Goal: Task Accomplishment & Management: Use online tool/utility

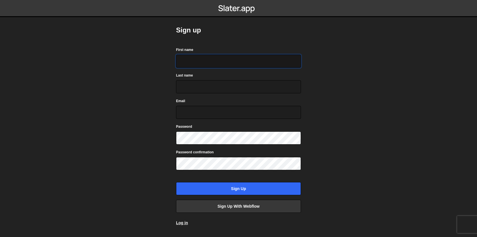
click at [231, 63] on input "First name" at bounding box center [238, 61] width 125 height 13
type input "Taabish"
type input "Shaikh"
type input "taabish@oora.life"
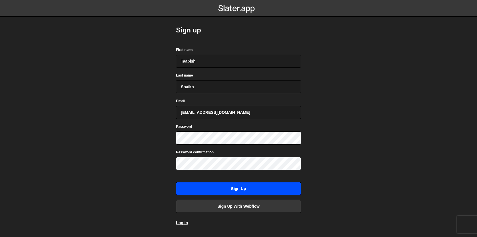
click at [222, 189] on input "Sign up" at bounding box center [238, 188] width 125 height 13
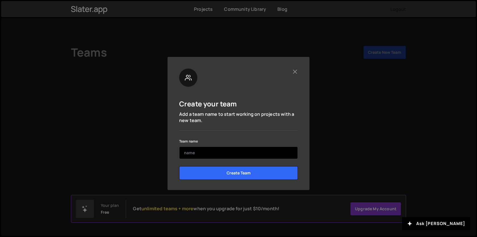
click at [205, 154] on input "text" at bounding box center [238, 152] width 119 height 13
type input "OORA"
click at [179, 166] on input "Create Team" at bounding box center [238, 173] width 119 height 14
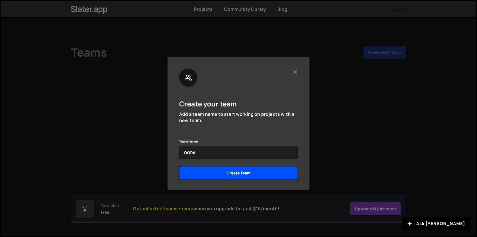
click at [244, 174] on input "Create Team" at bounding box center [238, 173] width 119 height 14
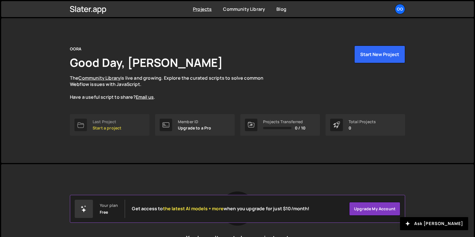
click at [117, 128] on p "Start a project" at bounding box center [107, 128] width 29 height 5
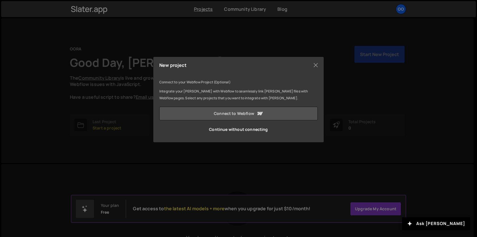
click at [223, 112] on link "Connect to Webflow" at bounding box center [238, 114] width 159 height 14
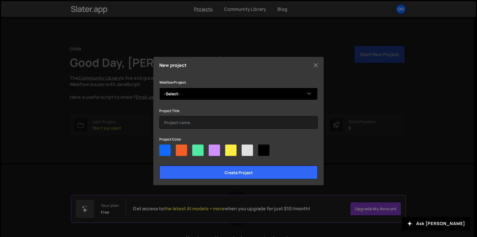
click at [199, 92] on select "-Select- Grow Master Paglaw Grow Service Page Grow Legal Grow Ai" at bounding box center [238, 94] width 159 height 13
select select "68db97b871c4b810db6e3f52"
click at [159, 88] on select "-Select- Grow Master Paglaw Grow Service Page Grow Legal Grow Ai" at bounding box center [238, 94] width 159 height 13
click at [245, 154] on div at bounding box center [247, 149] width 11 height 11
click at [245, 148] on input"] "radio" at bounding box center [244, 146] width 4 height 4
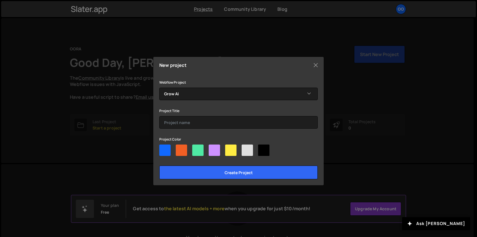
radio input"] "true"
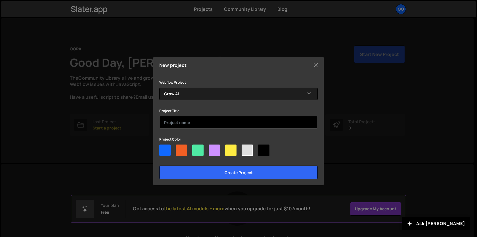
click at [193, 119] on input "text" at bounding box center [238, 122] width 159 height 13
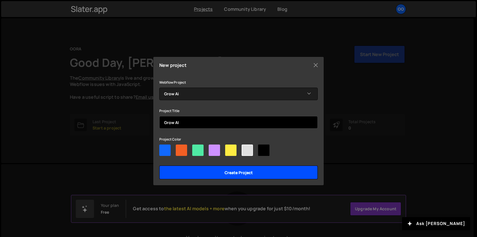
type input "Grow AI"
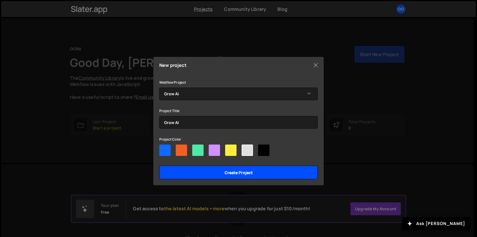
click at [228, 172] on input "Create project" at bounding box center [238, 172] width 159 height 14
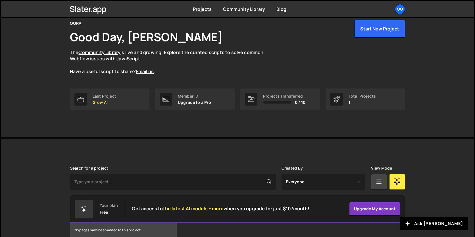
scroll to position [56, 0]
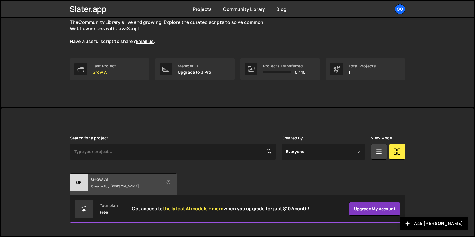
click at [136, 186] on small "Created by [PERSON_NAME]" at bounding box center [125, 186] width 68 height 5
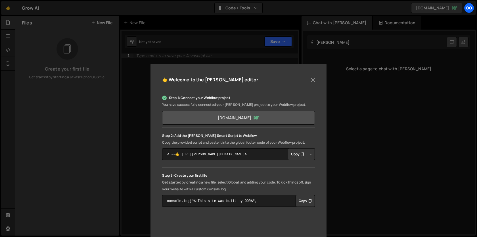
click at [227, 120] on link "higrow.webflow.io" at bounding box center [238, 118] width 153 height 14
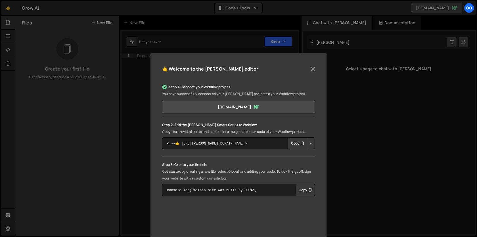
click at [299, 145] on button "Copy" at bounding box center [297, 143] width 19 height 12
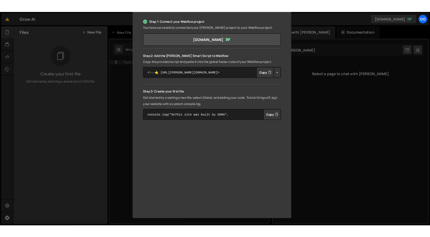
scroll to position [0, 0]
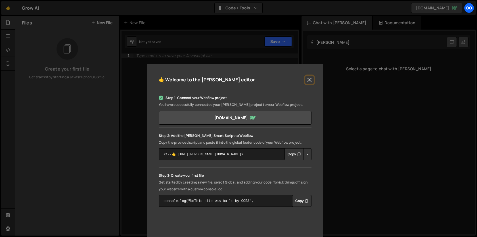
click at [309, 78] on button "Close" at bounding box center [309, 80] width 9 height 9
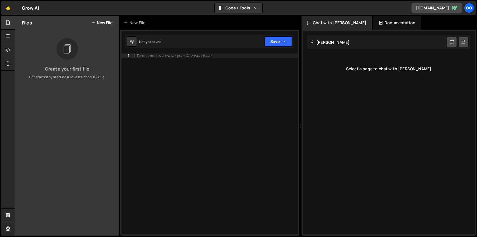
click at [192, 63] on div "Type cmd + s to save your Javascript file." at bounding box center [216, 148] width 165 height 190
click at [153, 57] on div "Type cmd + s to save your Javascript file." at bounding box center [174, 56] width 76 height 4
click at [159, 42] on div "Not yet saved" at bounding box center [150, 41] width 22 height 5
click at [146, 41] on div "Not yet saved" at bounding box center [150, 41] width 22 height 5
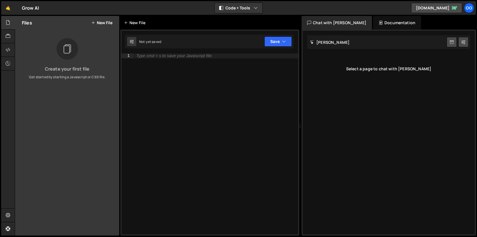
click at [136, 23] on div "New File" at bounding box center [136, 23] width 24 height 6
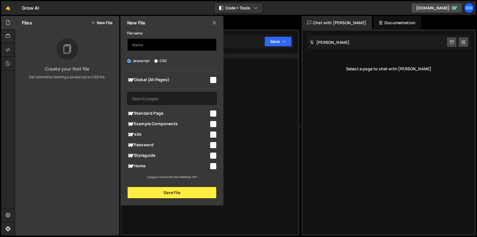
click at [147, 46] on input "text" at bounding box center [172, 44] width 90 height 13
type input "Hero Scroll aniamtion"
click at [213, 113] on input "checkbox" at bounding box center [213, 113] width 7 height 7
checkbox input "true"
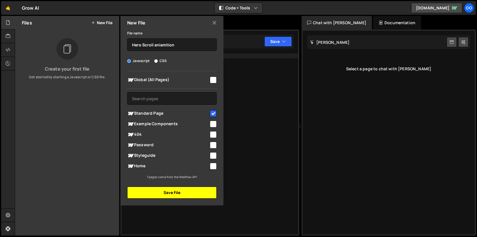
click at [170, 190] on button "Save File" at bounding box center [172, 192] width 90 height 12
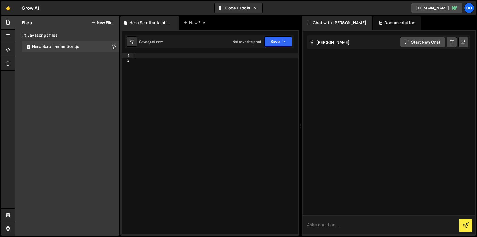
click at [342, 223] on textarea at bounding box center [389, 224] width 172 height 19
type textarea "give a sample console message to check slater is working"
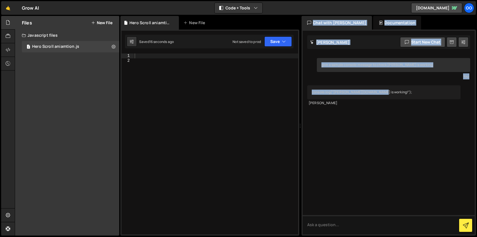
drag, startPoint x: 386, startPoint y: 92, endPoint x: 299, endPoint y: 92, distance: 86.7
click at [299, 92] on div "Files New File Create your first file Get started by starting a Javascript or C…" at bounding box center [246, 126] width 463 height 220
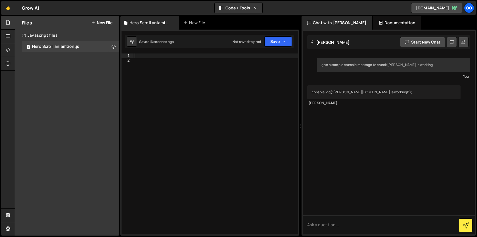
click at [325, 91] on div "console.log("Slater.app is working!");" at bounding box center [383, 92] width 153 height 14
copy div "console.log("Slater.app is working!");"
click at [184, 58] on div at bounding box center [216, 148] width 165 height 190
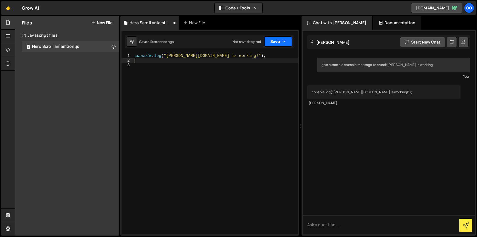
click at [265, 42] on button "Save" at bounding box center [279, 41] width 28 height 10
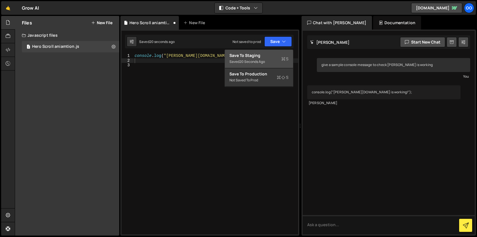
click at [270, 58] on div "Saved 20 seconds ago" at bounding box center [259, 61] width 59 height 7
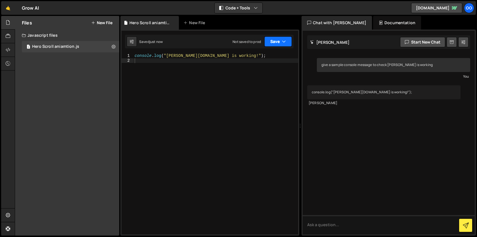
click at [286, 43] on button "Save" at bounding box center [279, 41] width 28 height 10
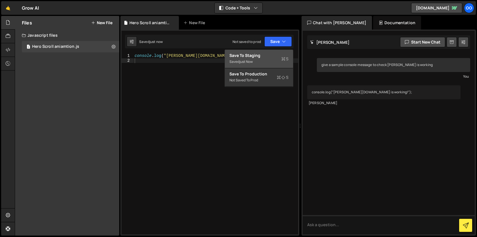
click at [277, 59] on div "Saved just now" at bounding box center [259, 61] width 59 height 7
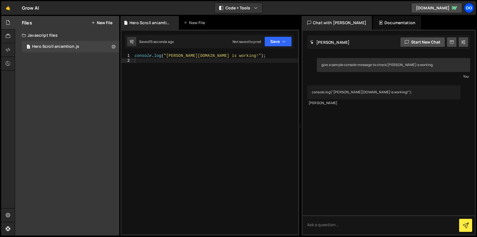
click at [467, 10] on div "OO" at bounding box center [469, 8] width 10 height 10
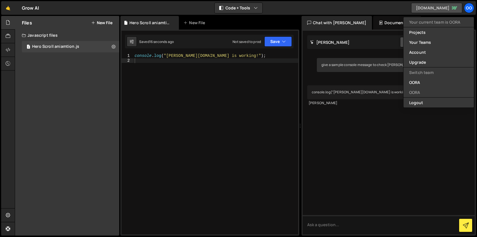
click at [443, 10] on link "higrow.webflow.io" at bounding box center [436, 8] width 51 height 10
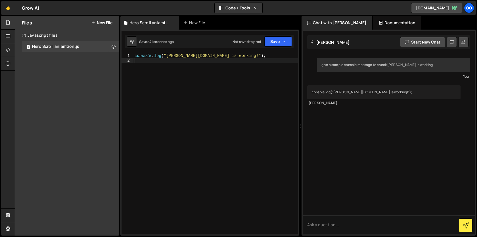
click at [242, 95] on div "console . log ( "Slater.app is working!" ) ;" at bounding box center [216, 148] width 165 height 190
click at [280, 44] on button "Save" at bounding box center [279, 41] width 28 height 10
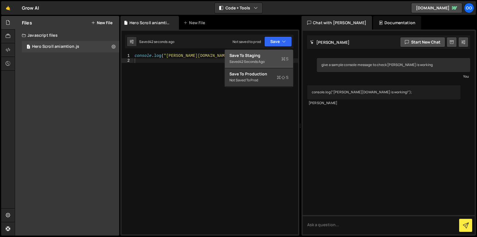
click at [265, 61] on div "42 seconds ago" at bounding box center [252, 61] width 25 height 5
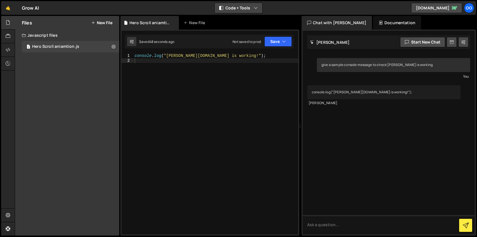
click at [253, 12] on button "Code + Tools" at bounding box center [239, 8] width 48 height 10
click at [240, 92] on div "console . log ( "Slater.app is working!" ) ;" at bounding box center [216, 148] width 165 height 190
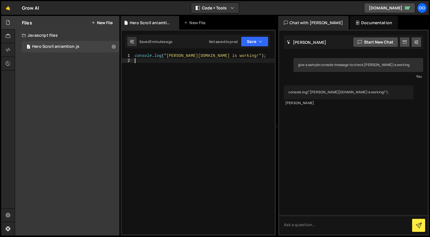
click at [185, 61] on div "console . log ( "Slater.app is working!" ) ;" at bounding box center [204, 148] width 141 height 190
type textarea "console.log("Slater.app is working!");"
paste textarea
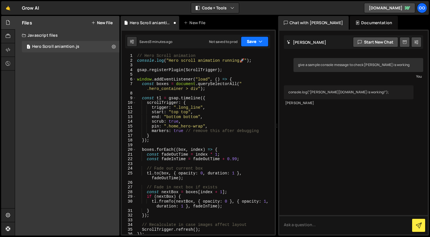
click at [259, 43] on icon "button" at bounding box center [260, 42] width 4 height 6
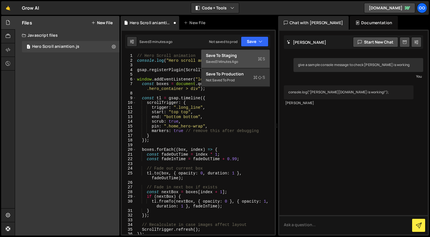
click at [243, 63] on div "Saved 3 minutes ago" at bounding box center [235, 61] width 59 height 7
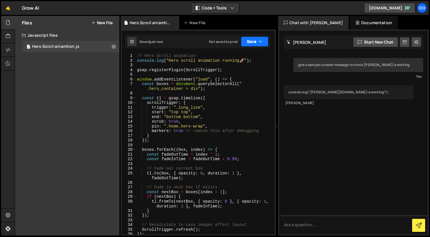
click at [255, 44] on button "Save" at bounding box center [255, 41] width 28 height 10
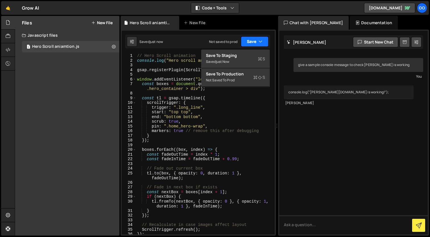
click at [258, 42] on icon "button" at bounding box center [260, 42] width 4 height 6
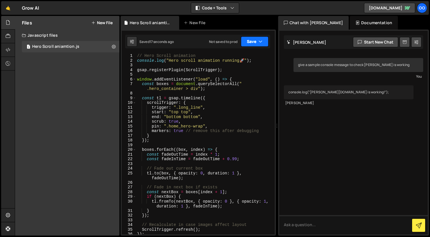
click at [257, 44] on button "Save" at bounding box center [255, 41] width 28 height 10
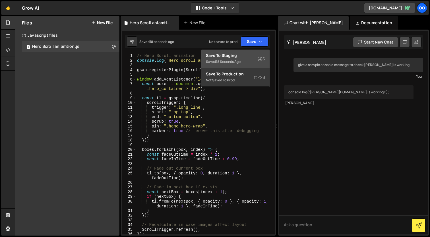
click at [254, 57] on div "Save to Staging S" at bounding box center [235, 56] width 59 height 6
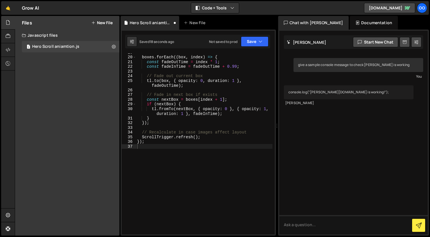
scroll to position [92, 0]
click at [259, 39] on icon "button" at bounding box center [260, 42] width 4 height 6
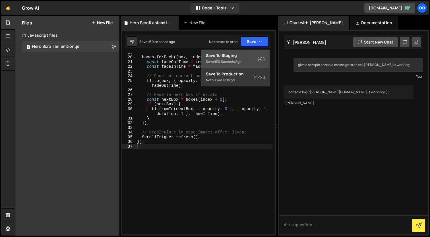
click at [253, 59] on div "Saved 30 seconds ago" at bounding box center [235, 61] width 59 height 7
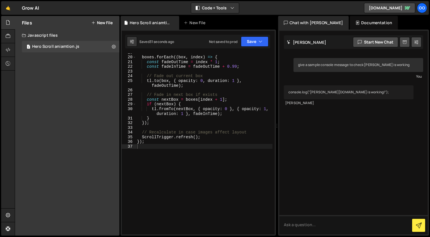
scroll to position [0, 0]
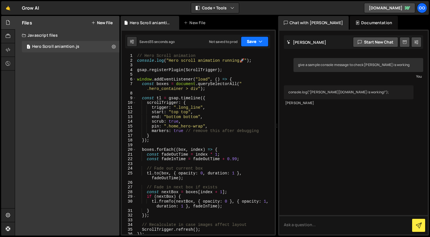
click at [259, 43] on icon "button" at bounding box center [260, 42] width 4 height 6
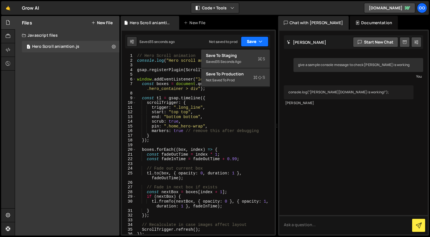
click at [259, 42] on icon "button" at bounding box center [260, 42] width 4 height 6
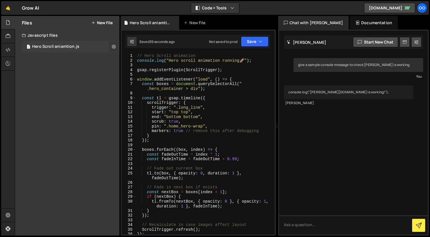
click at [114, 47] on icon at bounding box center [114, 46] width 4 height 5
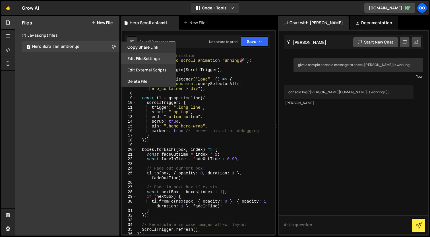
click at [149, 59] on button "Edit File Settings" at bounding box center [148, 58] width 56 height 11
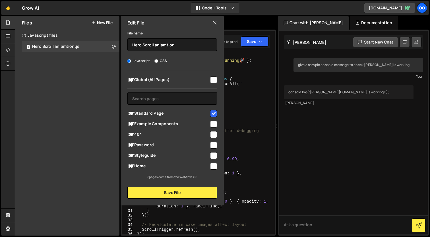
click at [215, 78] on input "checkbox" at bounding box center [213, 79] width 7 height 7
checkbox input "true"
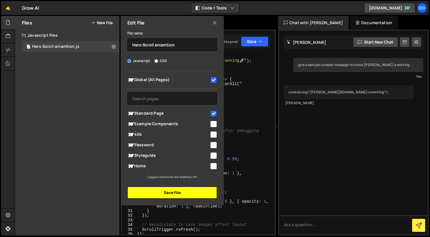
click at [180, 192] on button "Save File" at bounding box center [172, 192] width 90 height 12
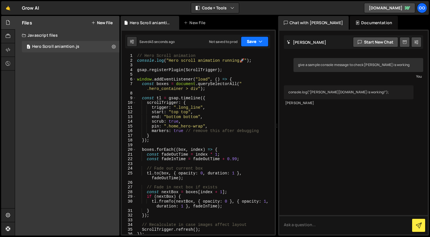
click at [262, 42] on button "Save" at bounding box center [255, 41] width 28 height 10
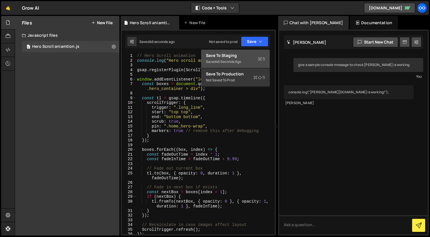
click at [248, 55] on div "Save to Staging S" at bounding box center [235, 56] width 59 height 6
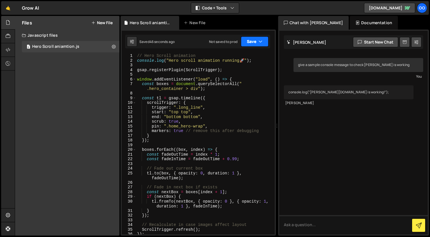
click at [263, 39] on button "Save" at bounding box center [255, 41] width 28 height 10
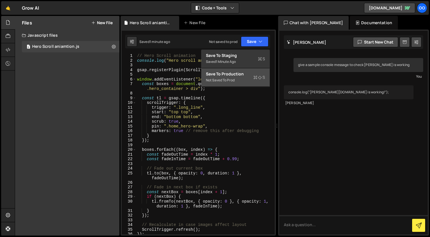
click at [248, 78] on div "Not saved to prod" at bounding box center [235, 80] width 59 height 7
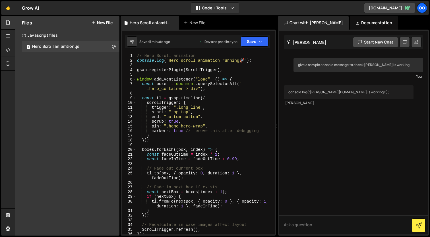
click at [220, 113] on div "// Hero Scroll animation console . log ( "Hero scroll animation running 🚀 " ) ;…" at bounding box center [204, 148] width 136 height 190
type textarea "});"
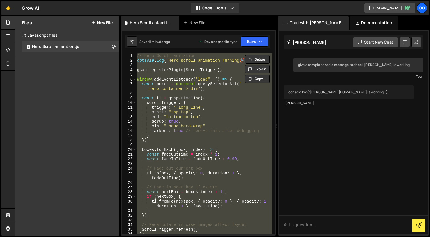
paste textarea
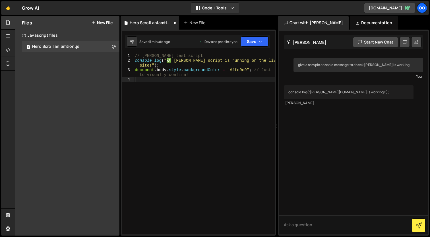
click at [233, 102] on div "// Slater test script console . log ( "✅ Slater script is running on the live s…" at bounding box center [204, 148] width 141 height 190
click at [261, 40] on icon "button" at bounding box center [260, 42] width 4 height 6
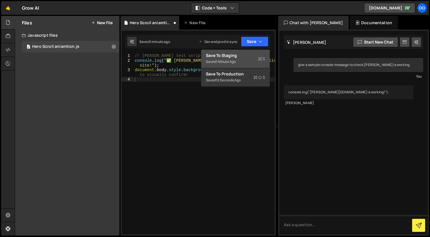
click at [260, 59] on icon at bounding box center [260, 59] width 4 height 6
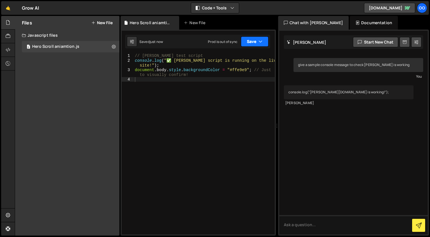
click at [260, 43] on icon "button" at bounding box center [260, 42] width 4 height 6
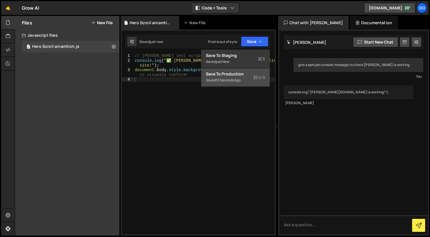
click at [252, 77] on div "Saved 13 seconds ago" at bounding box center [235, 80] width 59 height 7
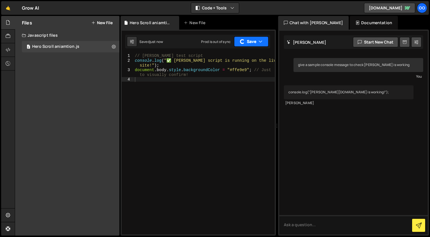
click at [257, 42] on button "Save" at bounding box center [251, 41] width 34 height 10
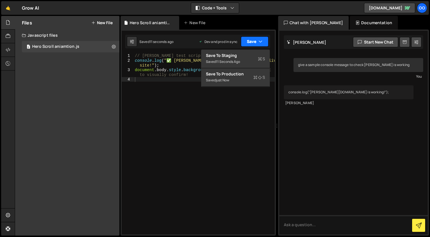
click at [261, 41] on icon "button" at bounding box center [260, 42] width 4 height 6
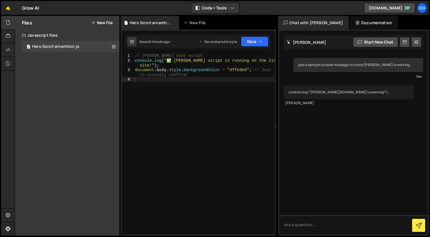
click at [197, 82] on div "// Slater test script console . log ( "✅ Slater script is running on the live s…" at bounding box center [204, 148] width 141 height 190
type textarea "document.body.style.backgroundColor = "#ffe9e9"; // Just to visually confirm!"
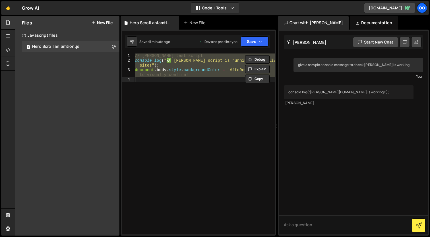
paste textarea
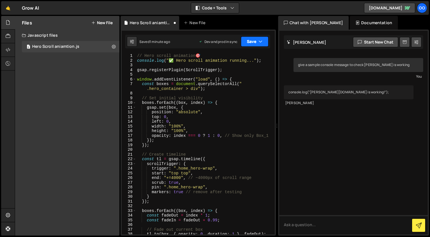
click at [255, 43] on button "Save" at bounding box center [255, 41] width 28 height 10
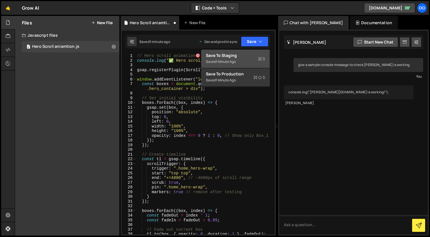
click at [246, 55] on div "Save to Staging S" at bounding box center [235, 56] width 59 height 6
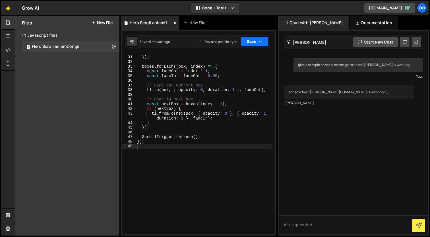
click at [259, 41] on icon "button" at bounding box center [260, 42] width 4 height 6
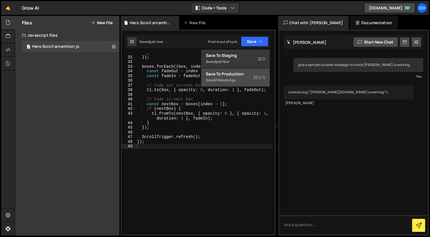
click at [252, 79] on div "Saved 1 minute ago" at bounding box center [235, 80] width 59 height 7
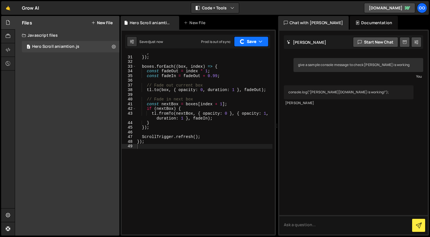
click at [261, 43] on icon "button" at bounding box center [260, 42] width 4 height 6
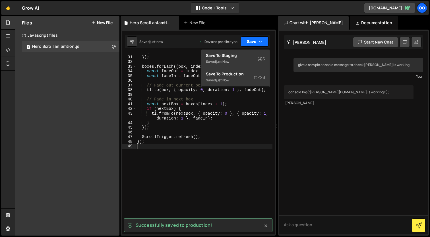
click at [261, 43] on icon "button" at bounding box center [260, 42] width 4 height 6
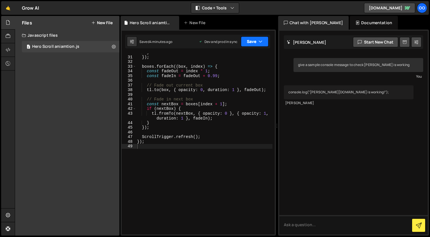
click at [257, 43] on button "Save" at bounding box center [255, 41] width 28 height 10
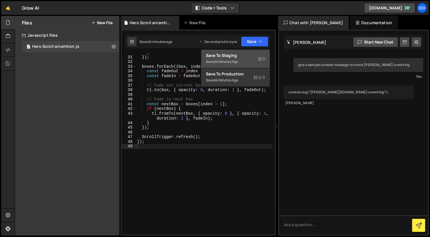
click at [256, 59] on div "Saved 4 minutes ago" at bounding box center [235, 61] width 59 height 7
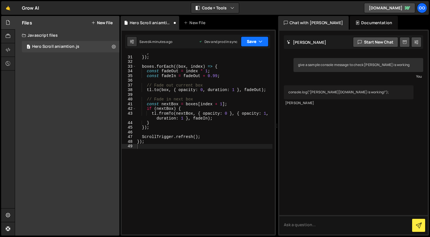
click at [259, 43] on icon "button" at bounding box center [260, 42] width 4 height 6
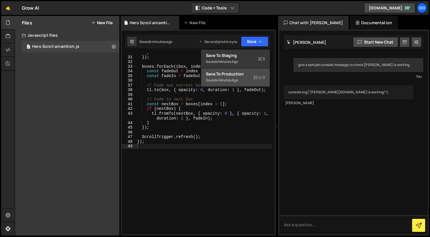
click at [258, 77] on icon at bounding box center [260, 77] width 4 height 6
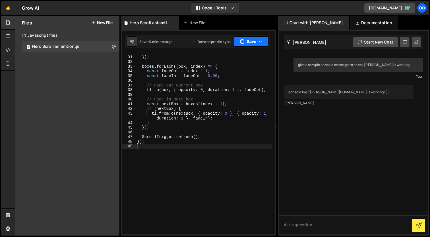
click at [257, 42] on button "Save" at bounding box center [251, 41] width 34 height 10
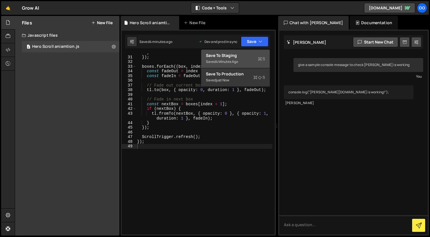
click at [256, 62] on div "Saved 4 minutes ago" at bounding box center [235, 61] width 59 height 7
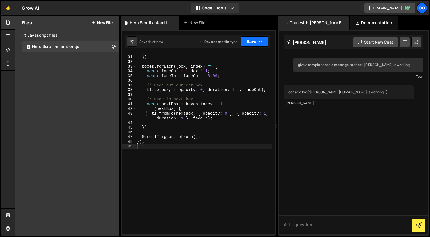
click at [262, 42] on icon "button" at bounding box center [260, 42] width 4 height 6
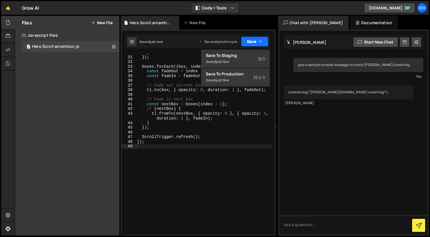
click at [261, 42] on icon "button" at bounding box center [260, 42] width 4 height 6
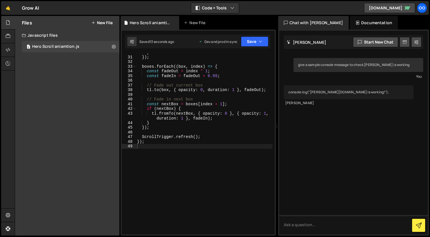
click at [180, 73] on div "} }) ; boxes . forEach (( box , index ) => { const fadeOut = index * 1 ; const …" at bounding box center [204, 145] width 136 height 190
type textarea "});"
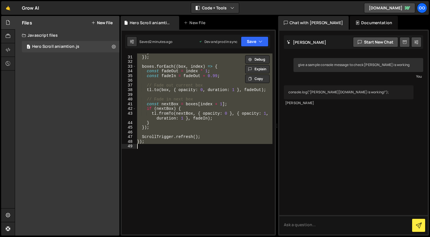
click at [185, 145] on div "} }) ; boxes . forEach (( box , index ) => { const fadeOut = index * 1 ; const …" at bounding box center [204, 143] width 136 height 181
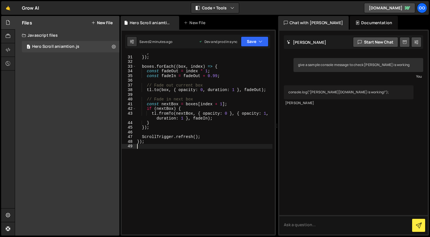
type textarea "});"
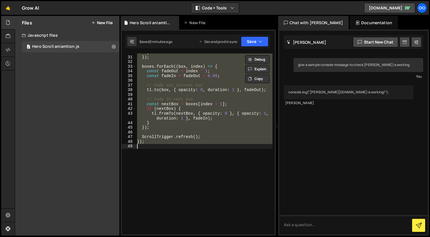
paste textarea
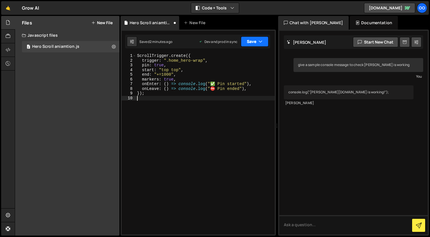
click at [260, 42] on icon "button" at bounding box center [260, 42] width 4 height 6
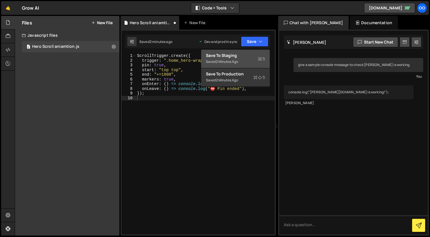
click at [257, 59] on div "Saved 2 minutes ago" at bounding box center [235, 61] width 59 height 7
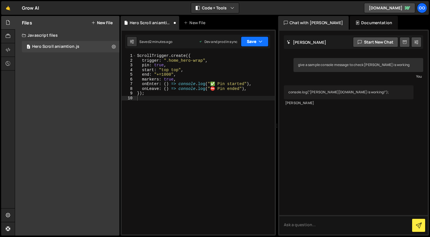
click at [258, 40] on icon "button" at bounding box center [260, 42] width 4 height 6
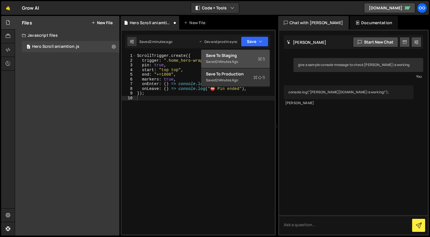
click at [249, 57] on div "Save to Staging S" at bounding box center [235, 56] width 59 height 6
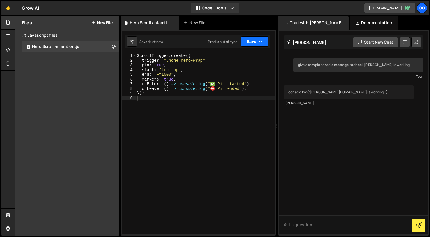
click at [253, 42] on button "Save" at bounding box center [255, 41] width 28 height 10
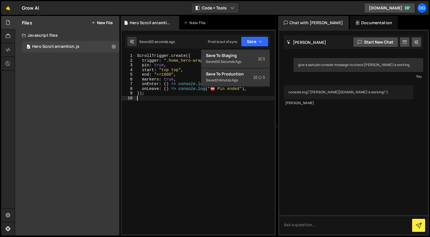
click at [214, 157] on div "ScrollTrigger . create ({ trigger : ".home_hero-wrap" , pin : true , start : "t…" at bounding box center [205, 148] width 139 height 190
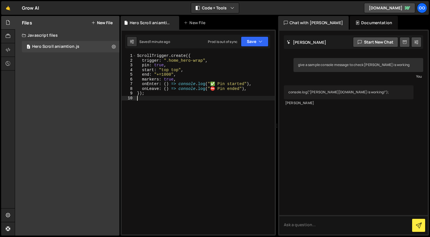
click at [204, 98] on div "ScrollTrigger . create ({ trigger : ".home_hero-wrap" , pin : true , start : "t…" at bounding box center [205, 148] width 139 height 190
type textarea "});"
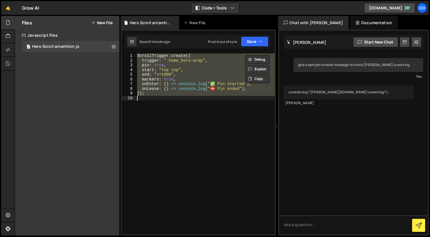
paste textarea
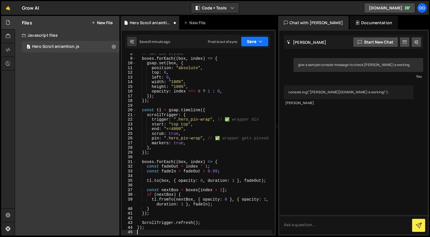
click at [261, 44] on icon "button" at bounding box center [260, 42] width 4 height 6
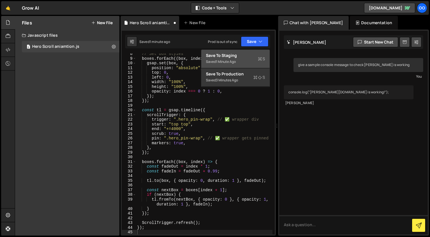
click at [244, 59] on div "Saved 1 minute ago" at bounding box center [235, 61] width 59 height 7
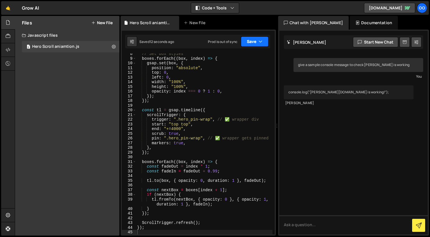
click at [253, 45] on button "Save" at bounding box center [255, 41] width 28 height 10
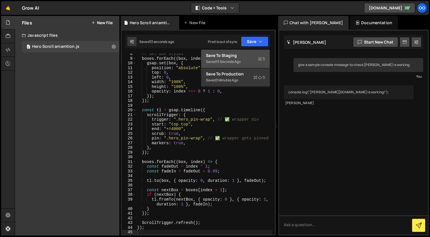
click at [253, 55] on div "Save to Staging S" at bounding box center [235, 56] width 59 height 6
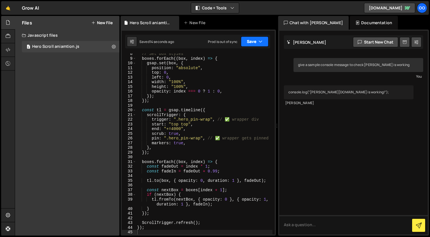
click at [261, 42] on icon "button" at bounding box center [260, 42] width 4 height 6
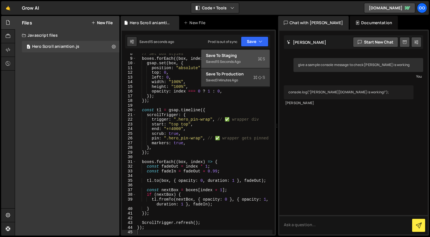
click at [254, 60] on div "Saved 15 seconds ago" at bounding box center [235, 61] width 59 height 7
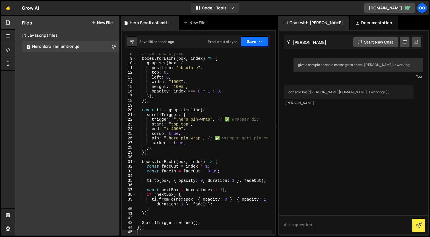
click at [252, 42] on button "Save" at bounding box center [255, 41] width 28 height 10
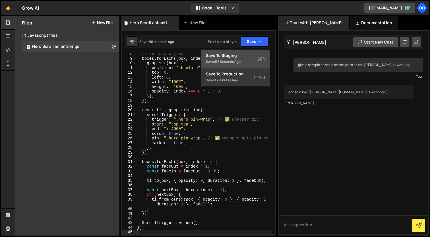
click at [244, 61] on div "Saved 16 seconds ago" at bounding box center [235, 61] width 59 height 7
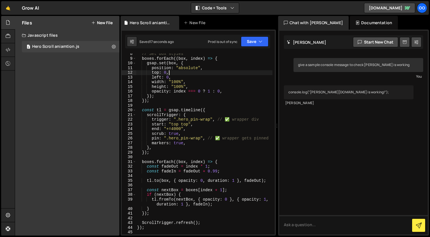
click at [235, 71] on div "// Set box styles boxes . forEach (( box , index ) => { gsap . set ( box , { po…" at bounding box center [204, 146] width 136 height 190
click at [258, 39] on button "Save" at bounding box center [255, 41] width 28 height 10
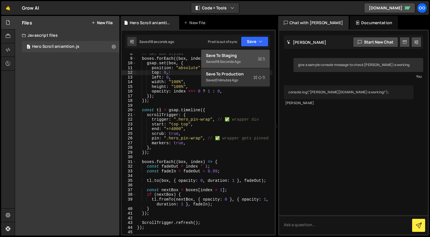
click at [247, 60] on div "Saved 18 seconds ago" at bounding box center [235, 61] width 59 height 7
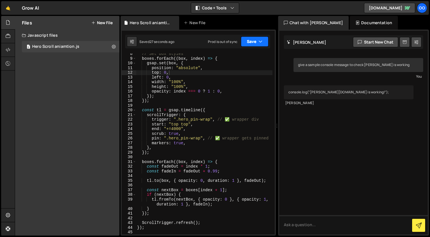
click at [257, 43] on button "Save" at bounding box center [255, 41] width 28 height 10
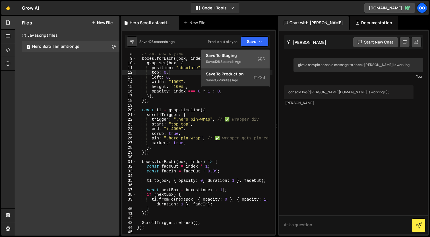
click at [243, 61] on div "Saved 28 seconds ago" at bounding box center [235, 61] width 59 height 7
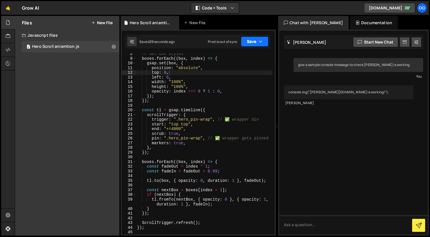
click at [258, 38] on button "Save" at bounding box center [255, 41] width 28 height 10
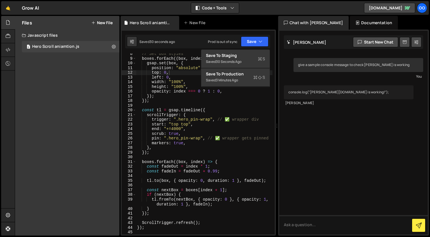
type textarea "trigger: ".hero_pin-wrap", // ✅ wrapper div"
click at [211, 120] on div "// Set box styles boxes . forEach (( box , index ) => { gsap . set ( box , { po…" at bounding box center [204, 146] width 136 height 190
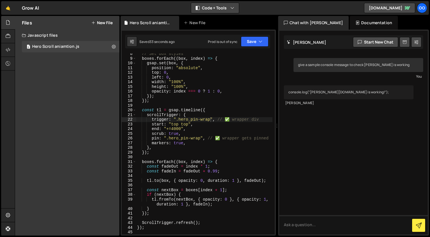
click at [230, 9] on icon "button" at bounding box center [232, 8] width 4 height 6
click at [230, 23] on button "Code Only" at bounding box center [215, 20] width 48 height 10
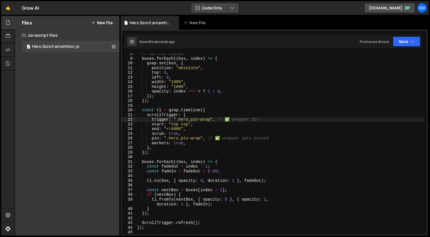
scroll to position [35, 0]
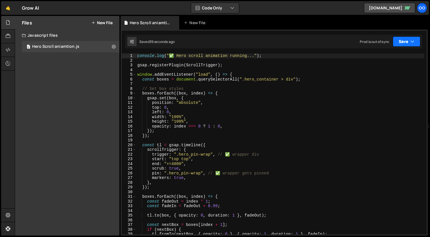
click at [409, 42] on button "Save" at bounding box center [406, 41] width 28 height 10
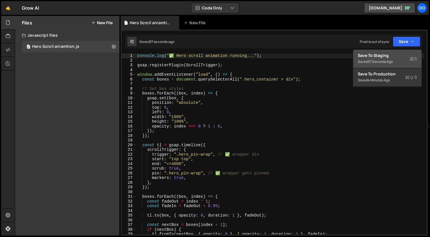
click at [396, 58] on div "Save to Staging S" at bounding box center [386, 56] width 59 height 6
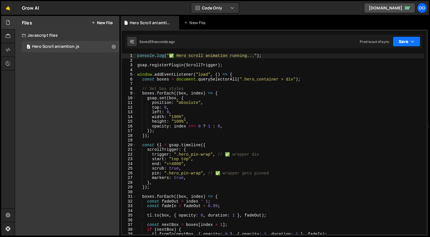
click at [404, 42] on button "Save" at bounding box center [406, 41] width 28 height 10
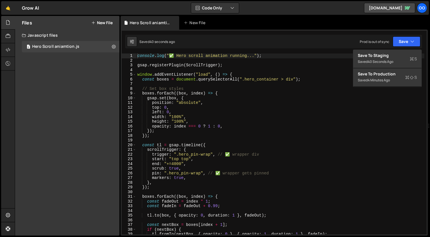
click at [290, 86] on div "console . log ( "✅ Hero scroll animation running..." ) ; gsap . registerPlugin …" at bounding box center [280, 148] width 288 height 190
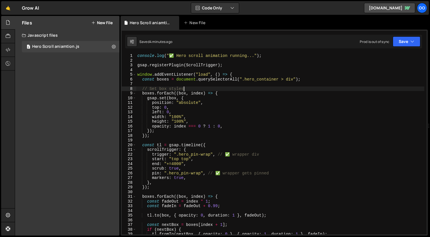
click at [245, 112] on div "console . log ( "✅ Hero scroll animation running..." ) ; gsap . registerPlugin …" at bounding box center [280, 148] width 288 height 190
type textarea "});"
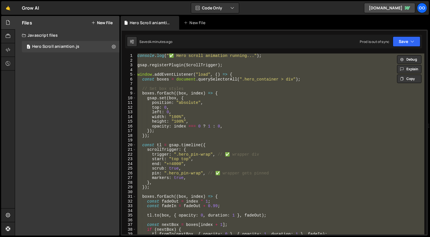
paste textarea
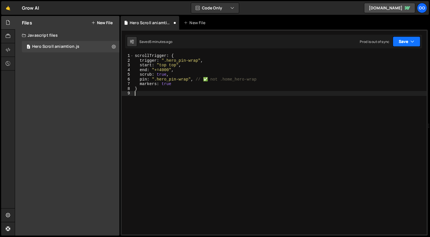
click at [412, 42] on icon "button" at bounding box center [412, 42] width 4 height 6
click at [404, 41] on button "Save" at bounding box center [406, 41] width 28 height 10
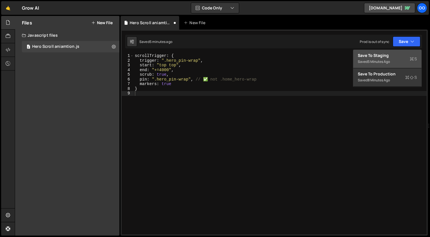
click at [387, 60] on div "5 minutes ago" at bounding box center [378, 61] width 22 height 5
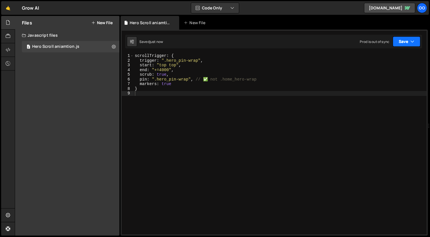
click at [410, 43] on icon "button" at bounding box center [412, 42] width 4 height 6
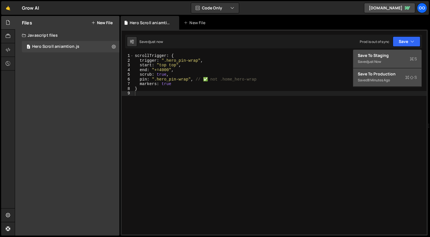
click at [394, 82] on div "Saved 8 minutes ago" at bounding box center [386, 80] width 59 height 7
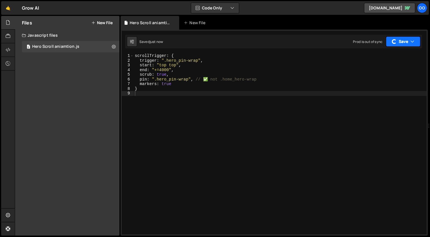
click at [407, 44] on button "Save" at bounding box center [403, 41] width 34 height 10
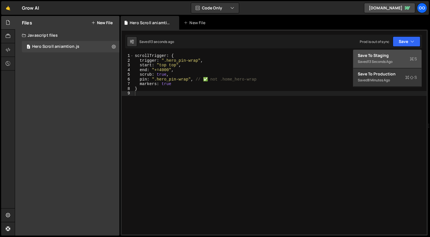
click at [182, 93] on div "scrollTrigger : { trigger : ".hero_pin-wrap" , start : "top top" , end : "+=400…" at bounding box center [280, 148] width 293 height 190
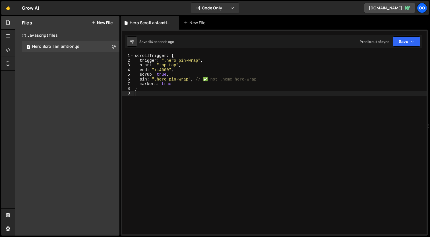
type textarea "}"
click at [231, 116] on div "scrollTrigger : { trigger : ".hero_pin-wrap" , start : "top top" , end : "+=400…" at bounding box center [280, 148] width 293 height 190
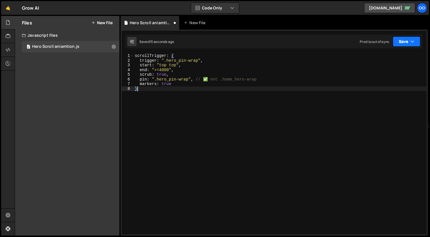
click at [409, 41] on button "Save" at bounding box center [406, 41] width 28 height 10
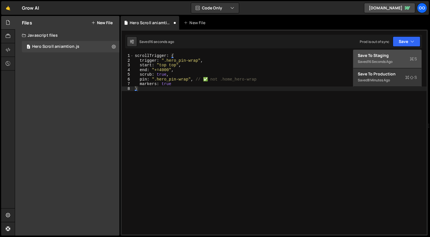
click at [388, 66] on button "Save to Staging S Saved 16 seconds ago" at bounding box center [387, 59] width 68 height 18
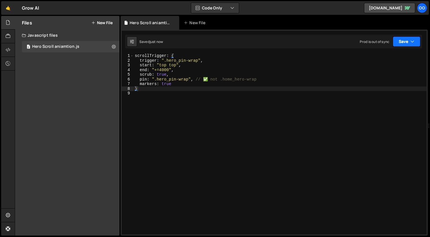
click at [410, 42] on button "Save" at bounding box center [406, 41] width 28 height 10
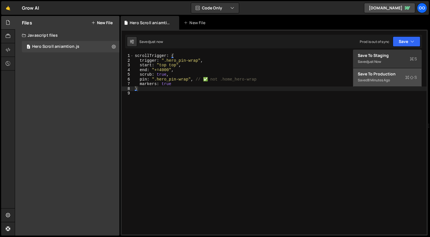
click at [396, 76] on div "Save to Production S" at bounding box center [386, 74] width 59 height 6
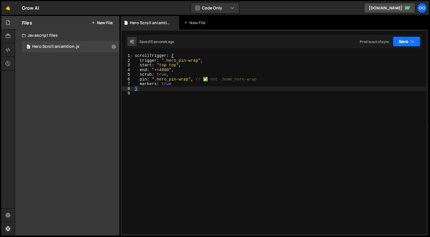
click at [400, 43] on button "Save" at bounding box center [406, 41] width 28 height 10
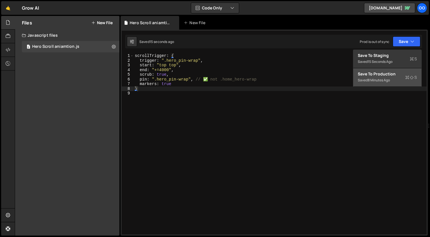
click at [399, 76] on div "Save to Production S" at bounding box center [386, 74] width 59 height 6
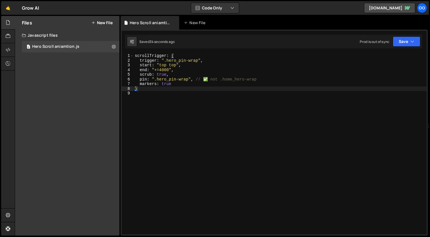
click at [232, 91] on div "scrollTrigger : { trigger : ".hero_pin-wrap" , start : "top top" , end : "+=400…" at bounding box center [280, 148] width 293 height 190
click at [221, 88] on div "scrollTrigger : { trigger : ".hero_pin-wrap" , start : "top top" , end : "+=400…" at bounding box center [280, 148] width 293 height 190
type textarea "}"
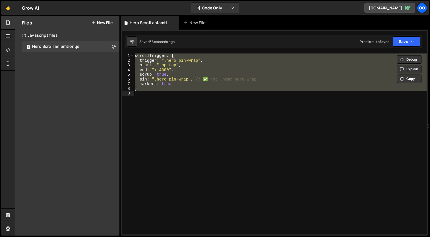
paste textarea
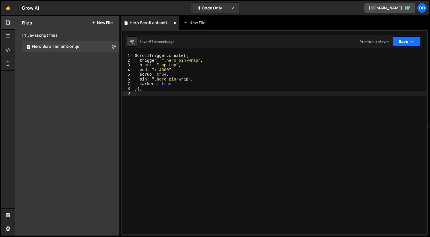
click at [404, 43] on button "Save" at bounding box center [406, 41] width 28 height 10
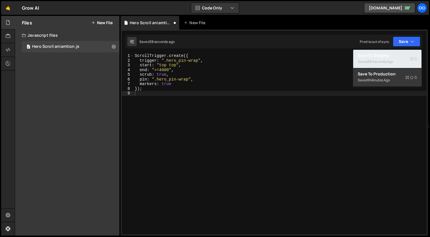
click at [390, 59] on div "38 seconds ago" at bounding box center [379, 61] width 25 height 5
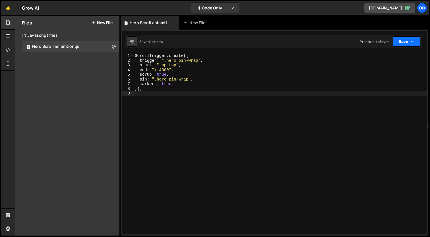
click at [406, 43] on button "Save" at bounding box center [406, 41] width 28 height 10
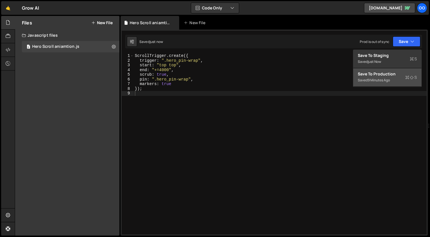
click at [388, 75] on div "Save to Production S" at bounding box center [386, 74] width 59 height 6
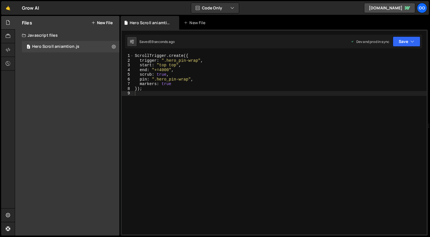
click at [185, 92] on div "ScrollTrigger . create ({ trigger : ".hero_pin-wrap" , start : "top top" , end …" at bounding box center [280, 148] width 293 height 190
type textarea "});"
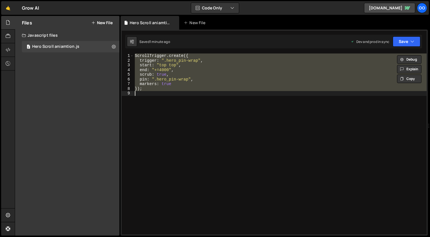
paste textarea
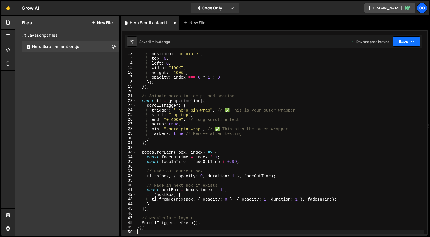
click at [406, 43] on button "Save" at bounding box center [406, 41] width 28 height 10
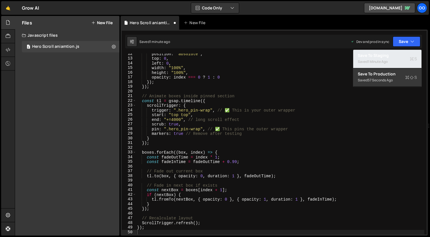
click at [389, 64] on div "Saved 1 minute ago" at bounding box center [386, 61] width 59 height 7
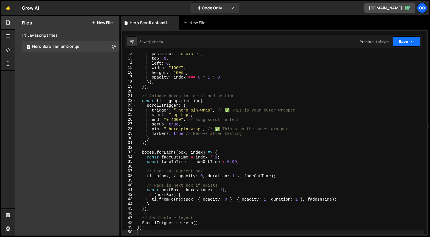
click at [407, 43] on button "Save" at bounding box center [406, 41] width 28 height 10
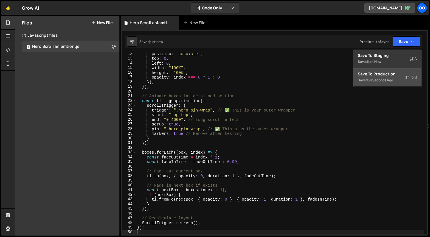
click at [387, 76] on div "Save to Production S" at bounding box center [386, 74] width 59 height 6
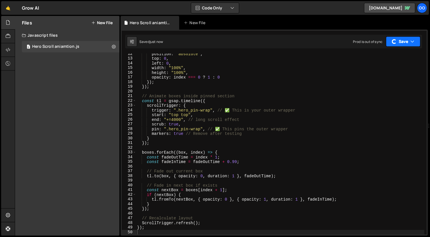
click at [411, 42] on icon "button" at bounding box center [412, 42] width 4 height 6
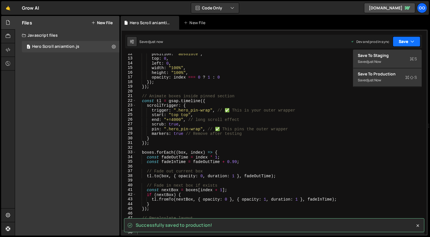
click at [411, 42] on icon "button" at bounding box center [412, 42] width 4 height 6
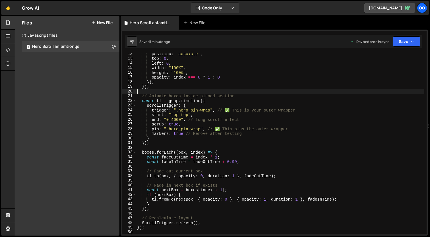
click at [238, 90] on div "position : "absolute" , top : 0 , left : 0 , width : "100%" , height : "100%" ,…" at bounding box center [280, 146] width 288 height 190
type textarea "});"
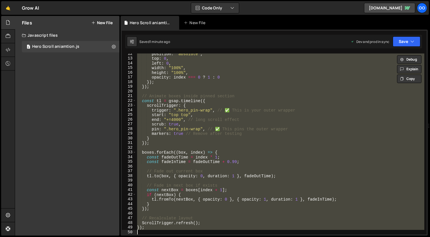
paste textarea
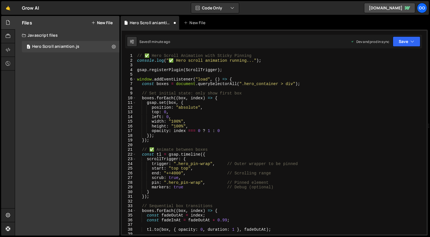
scroll to position [0, 0]
click at [413, 43] on icon "button" at bounding box center [412, 42] width 4 height 6
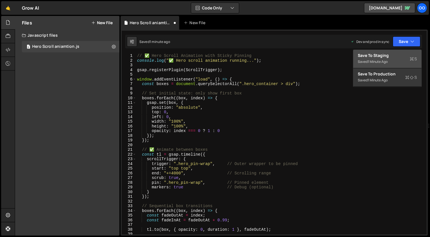
click at [376, 56] on div "Save to Staging S" at bounding box center [386, 56] width 59 height 6
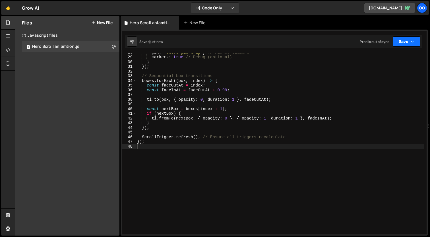
click at [405, 42] on button "Save" at bounding box center [406, 41] width 28 height 10
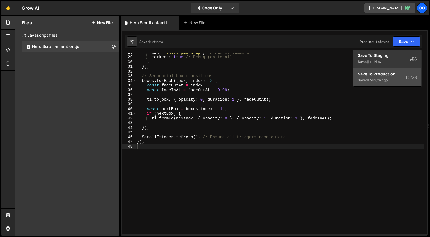
click at [389, 75] on div "Save to Production S" at bounding box center [386, 74] width 59 height 6
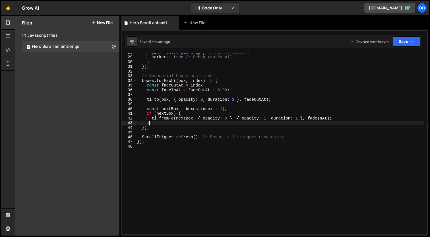
click at [239, 121] on div "pin : ".hero_pin-wrap" , // Pinned element markers : true // Debug (optional) }…" at bounding box center [280, 145] width 288 height 190
type textarea "});"
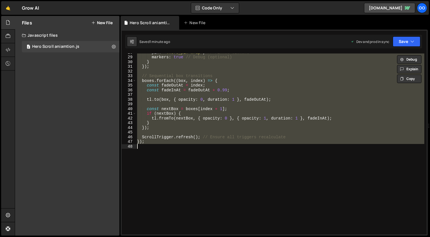
paste textarea
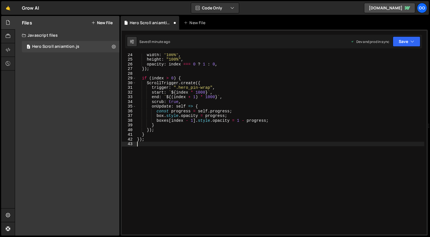
scroll to position [109, 0]
click at [408, 42] on button "Save" at bounding box center [406, 41] width 28 height 10
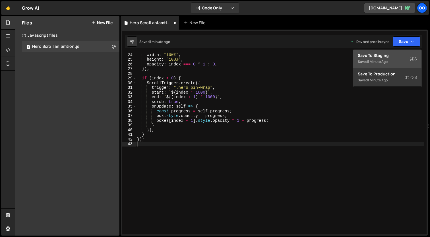
click at [376, 62] on div "1 minute ago" at bounding box center [377, 61] width 20 height 5
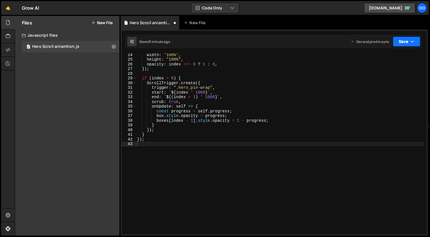
click at [409, 37] on button "Save" at bounding box center [406, 41] width 28 height 10
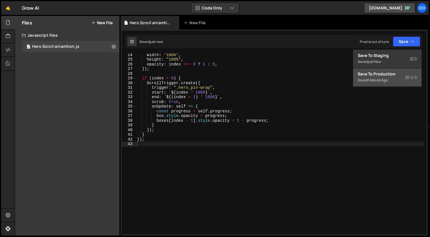
click at [382, 78] on div "1 minute ago" at bounding box center [377, 80] width 20 height 5
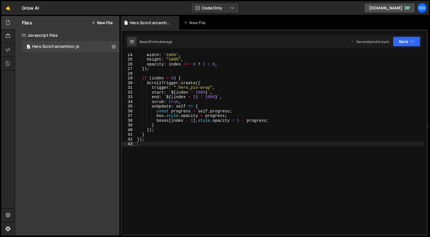
click at [288, 103] on div "width : "100%" , height : "100%" , opacity : index === 0 ? 1 : 0 , }) ; if ( in…" at bounding box center [280, 147] width 288 height 190
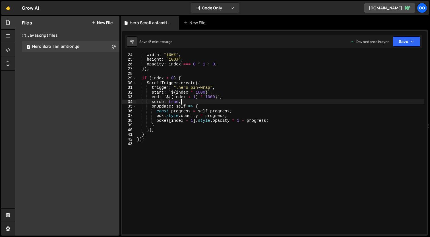
type textarea "});"
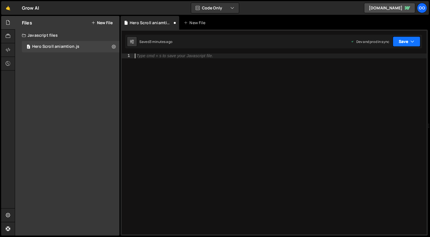
click at [406, 40] on button "Save" at bounding box center [406, 41] width 28 height 10
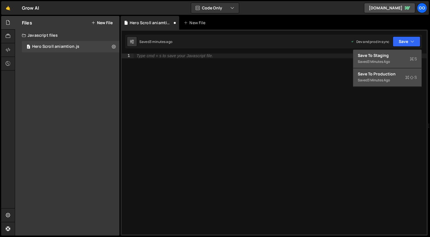
click at [394, 52] on button "Save to Staging S Saved 3 minutes ago" at bounding box center [387, 59] width 68 height 18
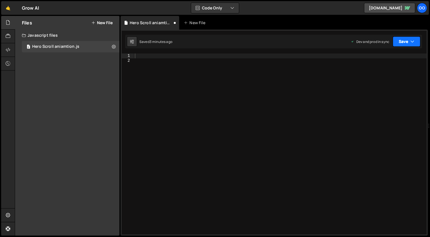
click at [411, 44] on icon "button" at bounding box center [412, 42] width 4 height 6
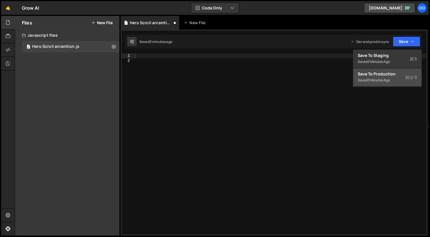
click at [401, 78] on div "Saved 3 minutes ago" at bounding box center [386, 80] width 59 height 7
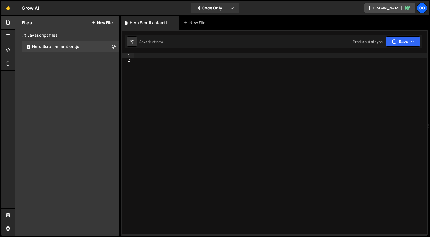
click at [357, 125] on div at bounding box center [280, 148] width 293 height 190
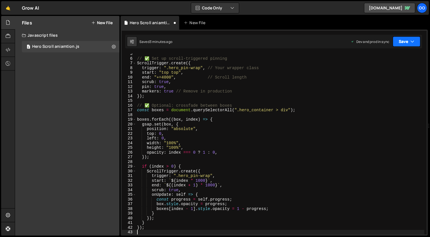
click at [413, 44] on icon "button" at bounding box center [412, 42] width 4 height 6
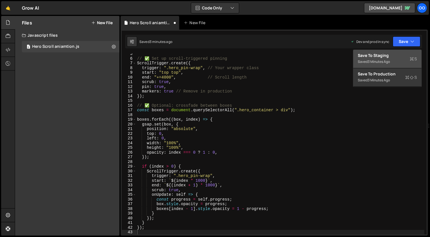
click at [390, 58] on div "Saved 3 minutes ago" at bounding box center [386, 61] width 59 height 7
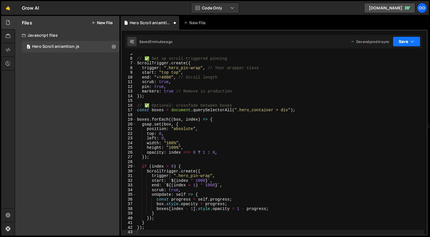
click at [410, 42] on icon "button" at bounding box center [412, 42] width 4 height 6
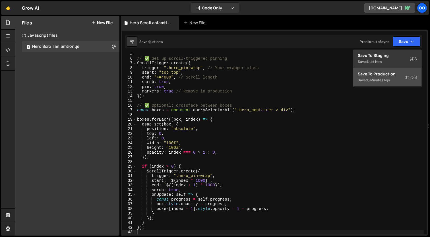
click at [386, 83] on div "Saved 3 minutes ago" at bounding box center [386, 80] width 59 height 7
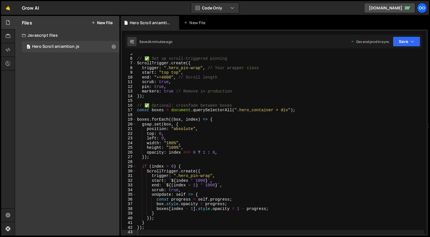
click at [236, 86] on div "// ✅ Set up scroll-triggered pinning ScrollTrigger . create ({ trigger : ".hero…" at bounding box center [280, 146] width 288 height 190
type textarea "});"
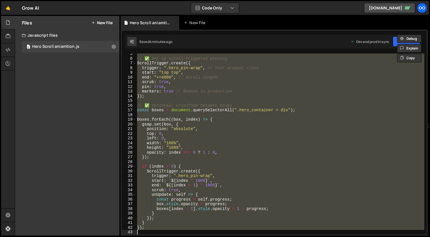
paste textarea
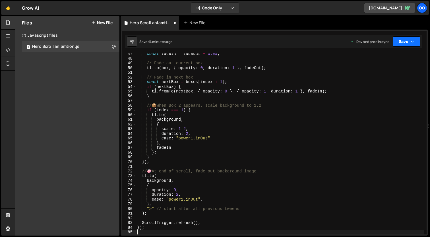
click at [416, 43] on button "Save" at bounding box center [406, 41] width 28 height 10
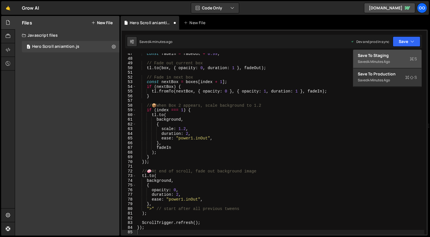
click at [397, 52] on button "Save to Staging S Saved 4 minutes ago" at bounding box center [387, 59] width 68 height 18
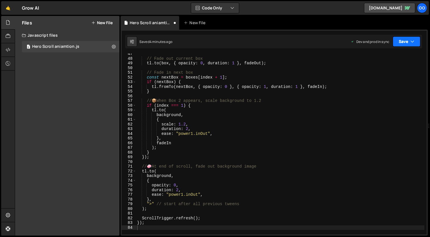
click at [407, 45] on button "Save" at bounding box center [406, 41] width 28 height 10
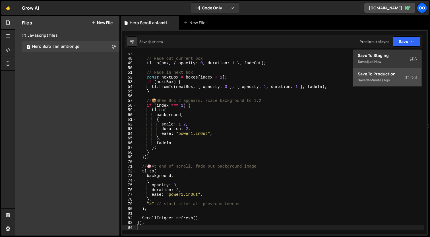
click at [395, 71] on button "Save to Production S Saved 4 minutes ago" at bounding box center [387, 77] width 68 height 18
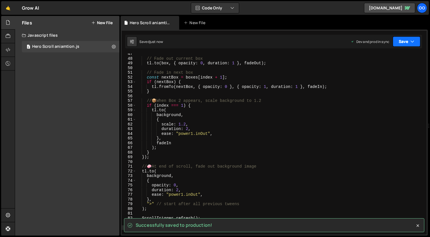
click at [401, 43] on button "Save" at bounding box center [406, 41] width 28 height 10
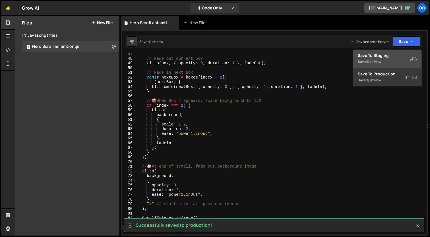
click at [401, 62] on div "Saved just now" at bounding box center [386, 61] width 59 height 7
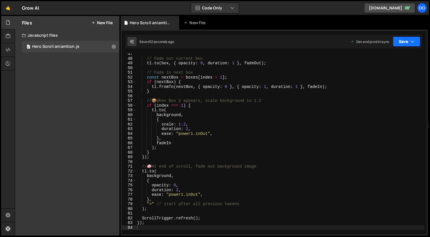
click at [406, 41] on button "Save" at bounding box center [406, 41] width 28 height 10
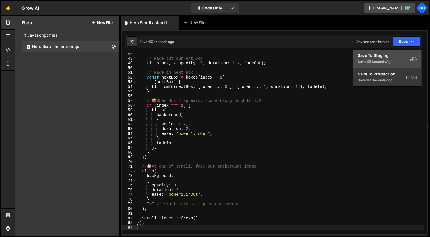
click at [382, 55] on div "Save to Staging S" at bounding box center [386, 56] width 59 height 6
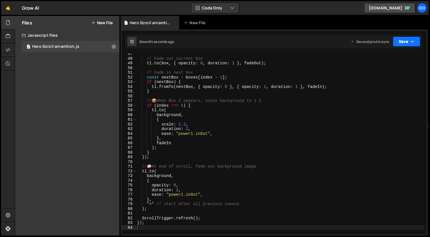
click at [408, 43] on button "Save" at bounding box center [406, 41] width 28 height 10
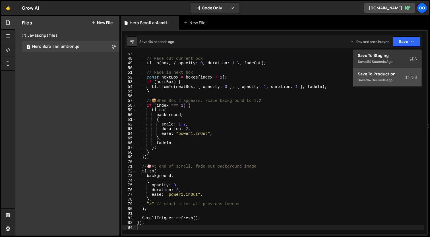
click at [394, 73] on div "Save to Production S" at bounding box center [386, 74] width 59 height 6
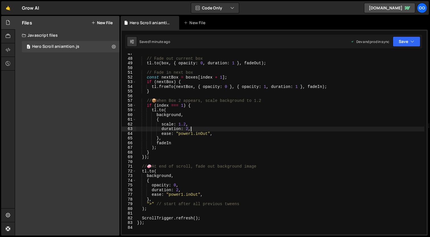
click at [234, 128] on div "// Fade out current box tl . to ( box , { opacity : 0 , duration : 1 } , fadeOu…" at bounding box center [280, 146] width 288 height 190
type textarea "});"
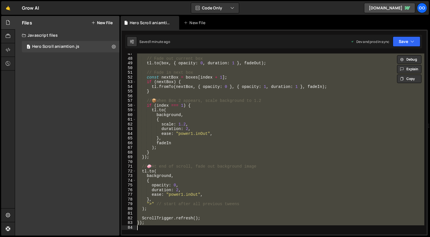
paste textarea
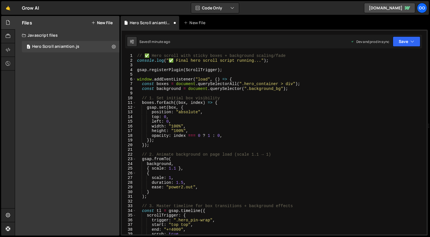
scroll to position [0, 0]
click at [409, 43] on button "Save" at bounding box center [406, 41] width 28 height 10
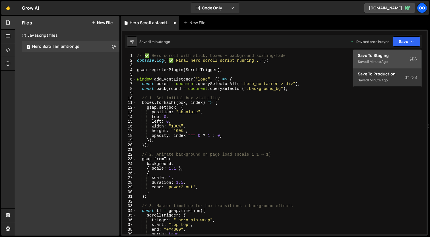
click at [388, 56] on div "Save to Staging S" at bounding box center [386, 56] width 59 height 6
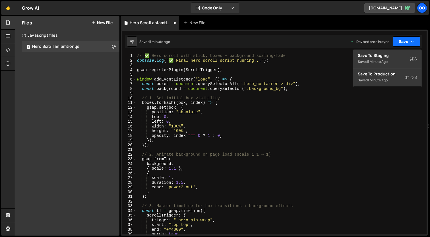
scroll to position [299, 0]
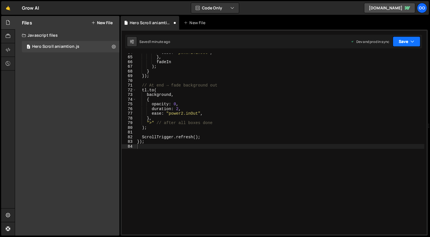
click at [409, 38] on button "Save" at bounding box center [406, 41] width 28 height 10
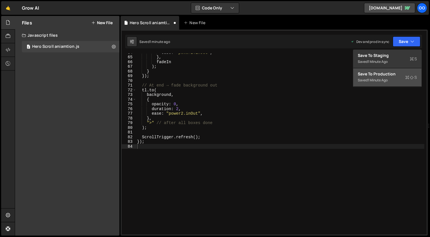
click at [394, 76] on div "Save to Production S" at bounding box center [386, 74] width 59 height 6
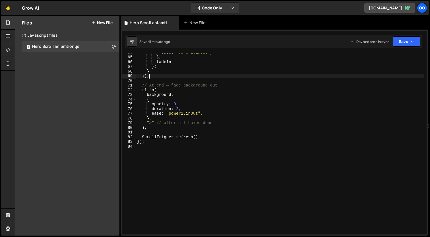
click at [235, 76] on div "ease : "power2.inOut" , } , fadeIn ) ; } }) ; // At end → fade background out t…" at bounding box center [280, 145] width 288 height 190
type textarea "});"
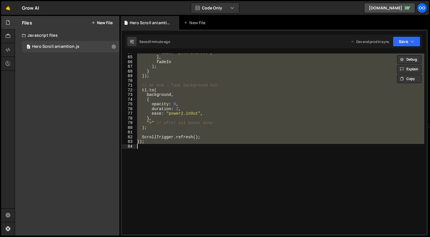
paste textarea
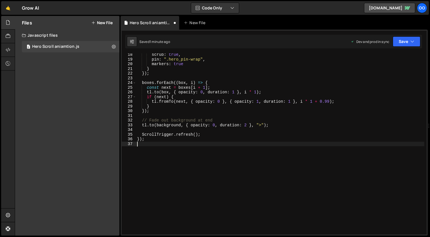
scroll to position [0, 0]
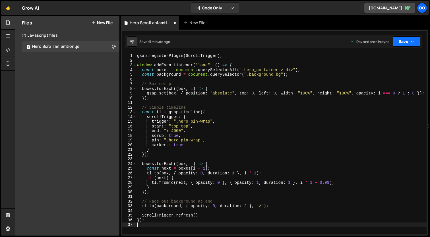
click at [413, 40] on icon "button" at bounding box center [412, 42] width 4 height 6
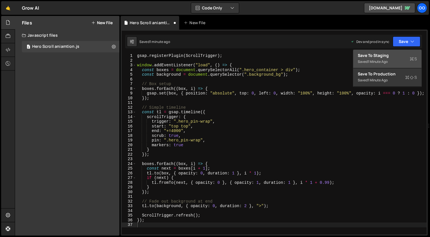
click at [392, 58] on div "Saved 1 minute ago" at bounding box center [386, 61] width 59 height 7
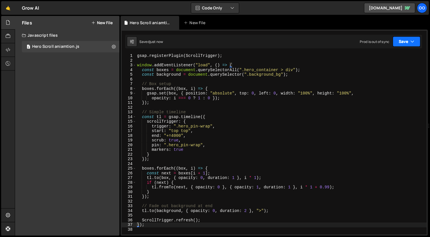
click at [409, 43] on button "Save" at bounding box center [406, 41] width 28 height 10
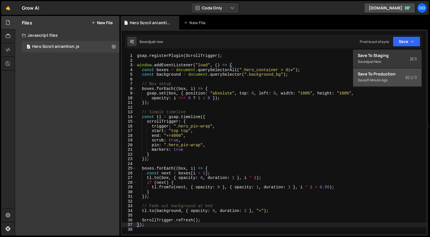
click at [390, 78] on div "Saved 1 minute ago" at bounding box center [386, 80] width 59 height 7
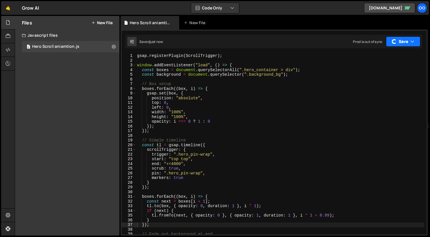
click at [407, 43] on button "Save" at bounding box center [403, 41] width 34 height 10
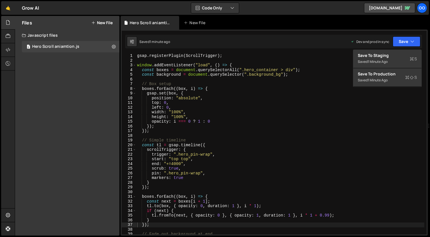
click at [268, 92] on div "gsap . registerPlugin ( ScrollTrigger ) ; window . addEventListener ( "load" , …" at bounding box center [280, 148] width 288 height 190
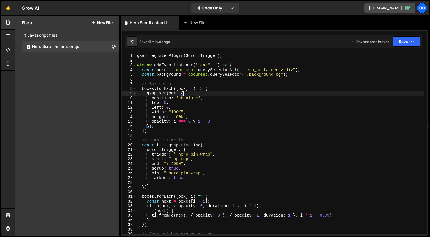
type textarea "});"
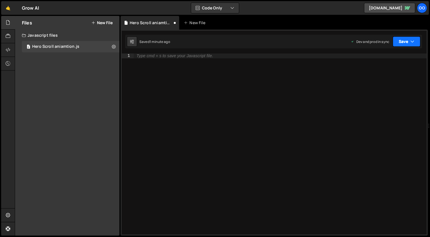
click at [413, 44] on icon "button" at bounding box center [412, 42] width 4 height 6
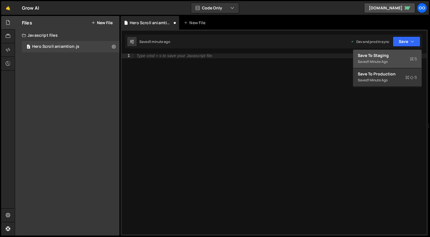
click at [393, 58] on div "Saved 1 minute ago" at bounding box center [386, 61] width 59 height 7
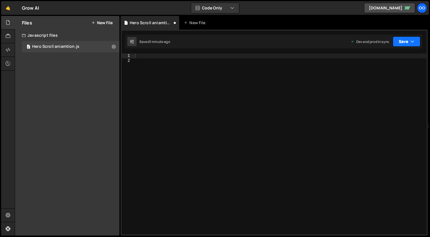
click at [407, 43] on button "Save" at bounding box center [406, 41] width 28 height 10
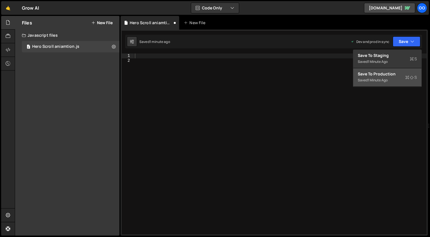
click at [393, 75] on div "Save to Production S" at bounding box center [386, 74] width 59 height 6
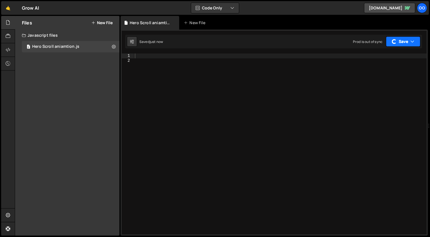
click at [399, 40] on button "Save" at bounding box center [403, 41] width 34 height 10
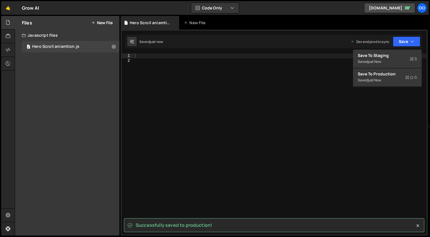
click at [337, 86] on div at bounding box center [280, 148] width 293 height 190
